Goal: Information Seeking & Learning: Check status

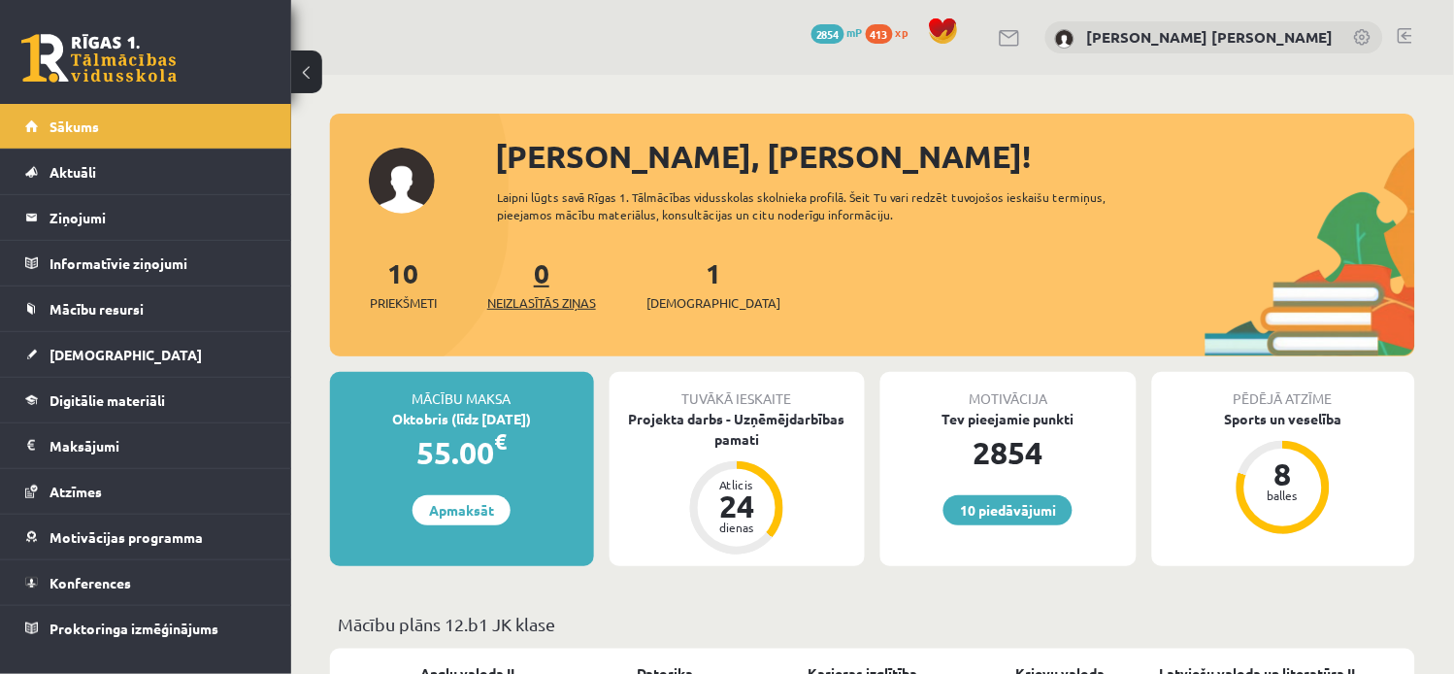
click at [550, 282] on link "0 Neizlasītās ziņas" at bounding box center [541, 283] width 109 height 57
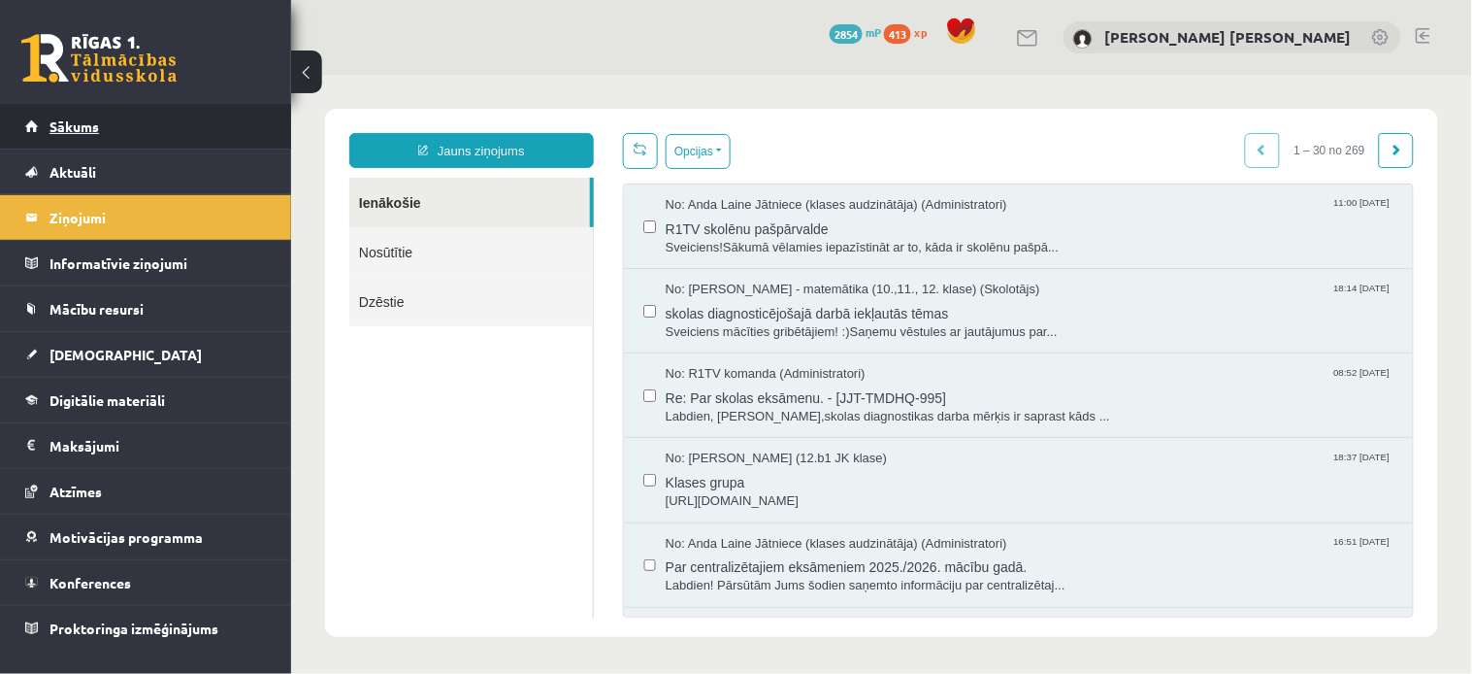
click at [56, 112] on link "Sākums" at bounding box center [146, 126] width 242 height 45
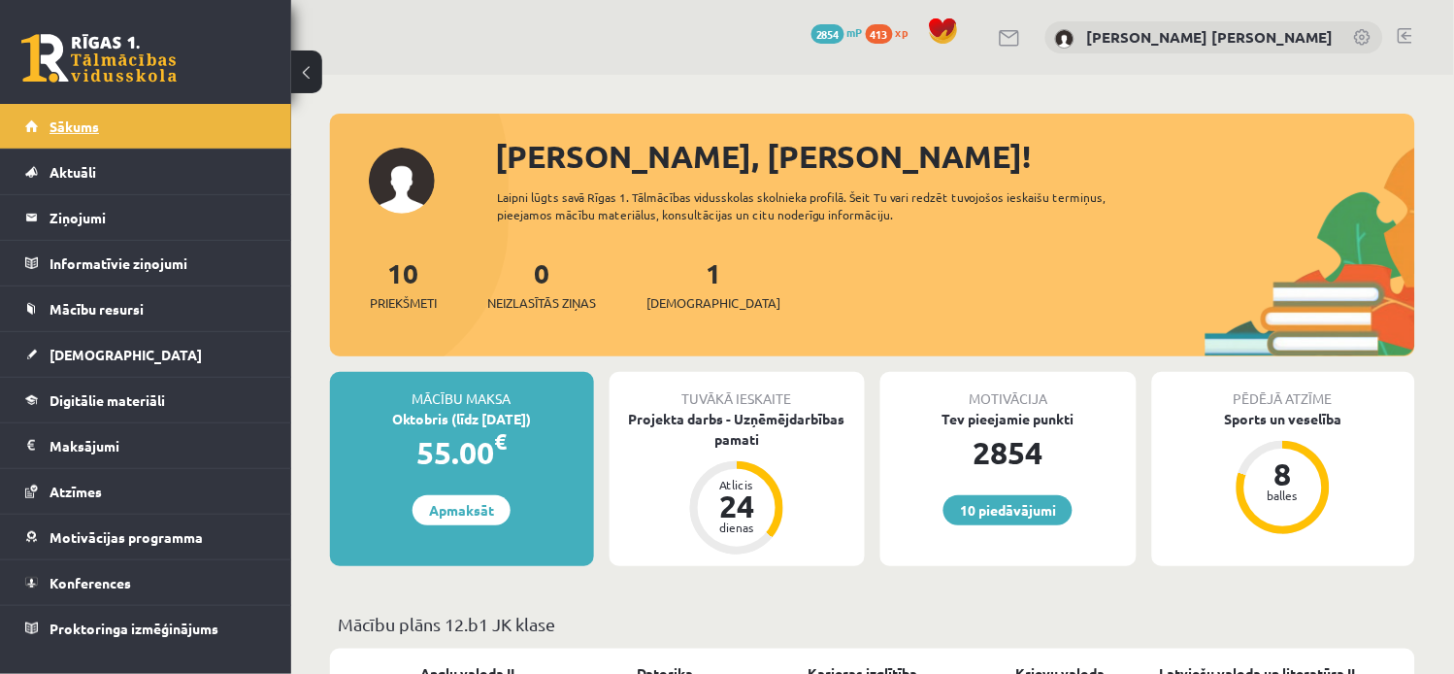
click at [91, 127] on span "Sākums" at bounding box center [75, 125] width 50 height 17
